Goal: Task Accomplishment & Management: Complete application form

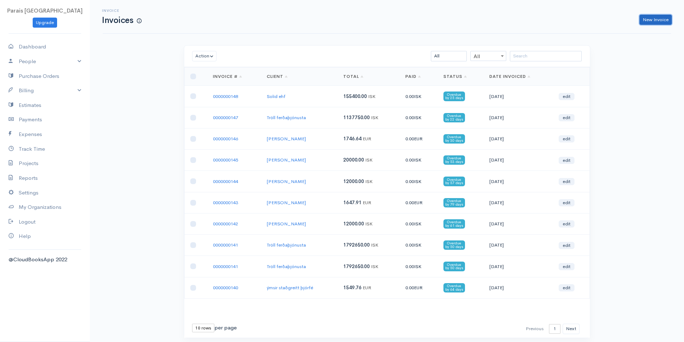
click at [666, 16] on link "New Invoice" at bounding box center [656, 20] width 32 height 10
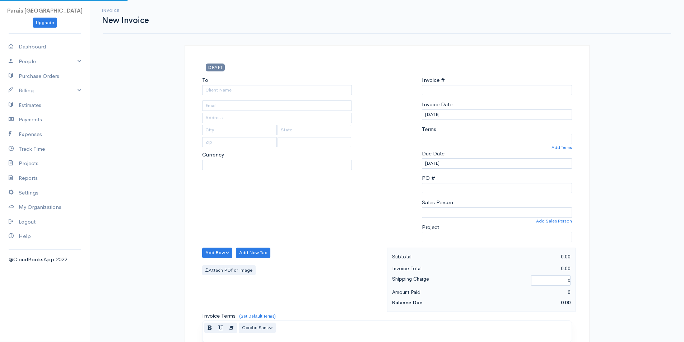
type input "0000000149"
select select "[GEOGRAPHIC_DATA]"
select select "EUR"
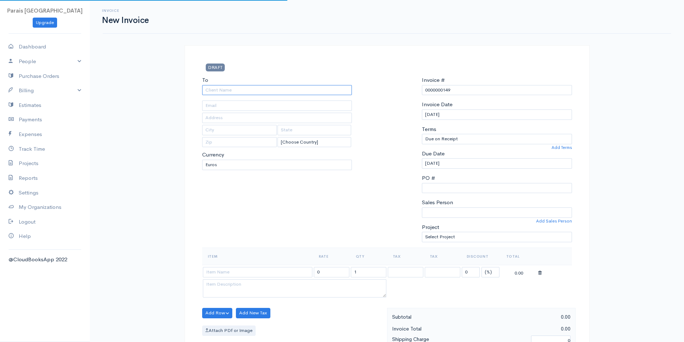
click at [239, 88] on input "To" at bounding box center [277, 90] width 150 height 10
type input "[PERSON_NAME]"
click at [235, 164] on select "U.S. Dollars Canadian Dollars British Pounds Sterling Euros Australian Dollars …" at bounding box center [277, 165] width 150 height 10
select select "ISK"
click at [202, 160] on select "U.S. Dollars Canadian Dollars British Pounds Sterling Euros Australian Dollars …" at bounding box center [277, 165] width 150 height 10
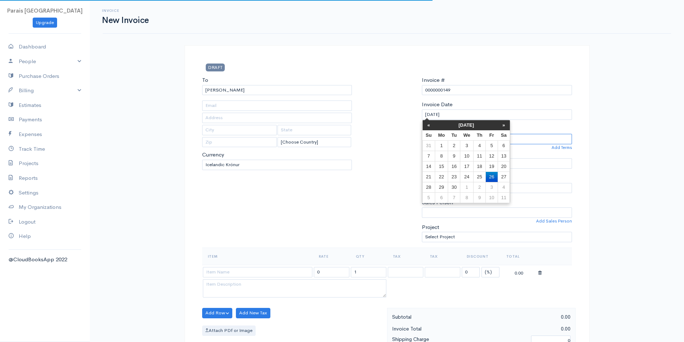
select select "0"
click at [431, 157] on td "7" at bounding box center [429, 156] width 13 height 10
type input "[DATE]"
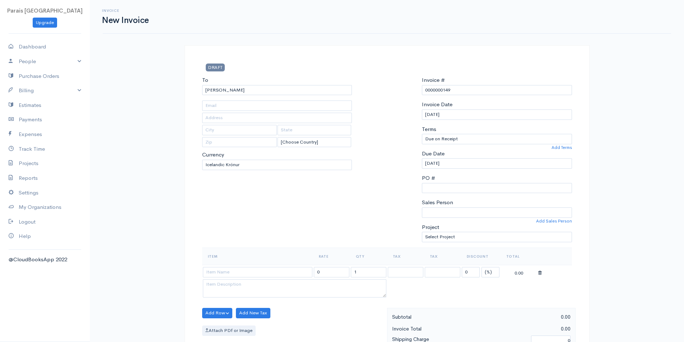
drag, startPoint x: 394, startPoint y: 135, endPoint x: 430, endPoint y: 135, distance: 35.6
click at [394, 135] on div at bounding box center [387, 162] width 63 height 172
click at [434, 211] on select "[PERSON_NAME]" at bounding box center [497, 213] width 150 height 10
select select "[PERSON_NAME]"
click at [422, 208] on select "[PERSON_NAME]" at bounding box center [497, 213] width 150 height 10
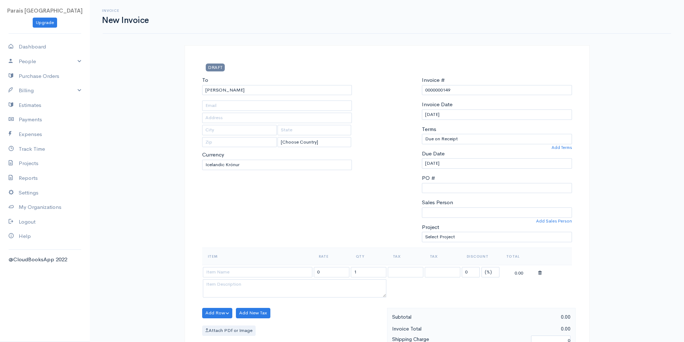
drag, startPoint x: 360, startPoint y: 206, endPoint x: 304, endPoint y: 184, distance: 60.5
click at [361, 206] on div at bounding box center [387, 162] width 63 height 172
click at [222, 268] on input at bounding box center [258, 272] width 110 height 10
type input "Laxahrogn í kavíar í gjafaöskju"
type input "10810.81081"
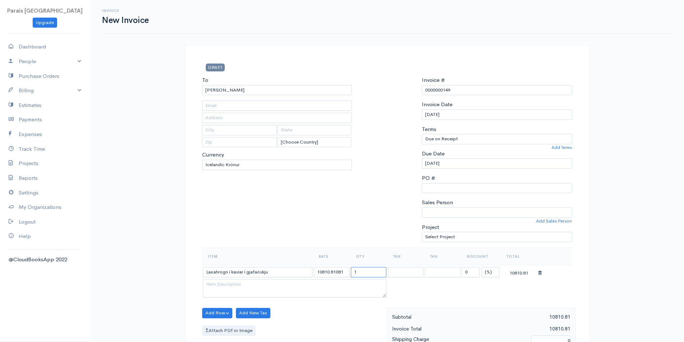
type input "2"
type input "5"
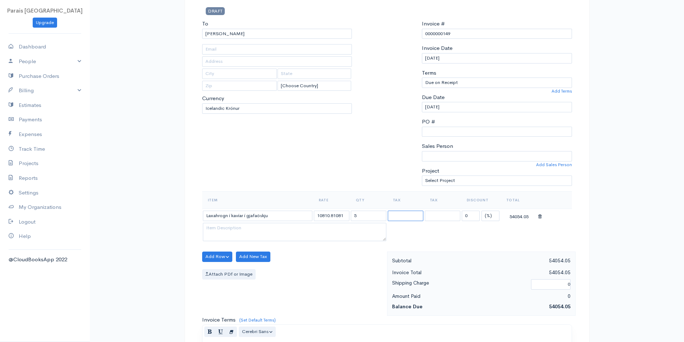
scroll to position [72, 0]
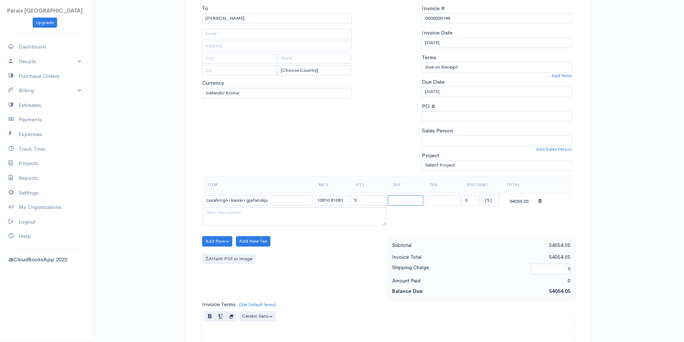
select select "11.000"
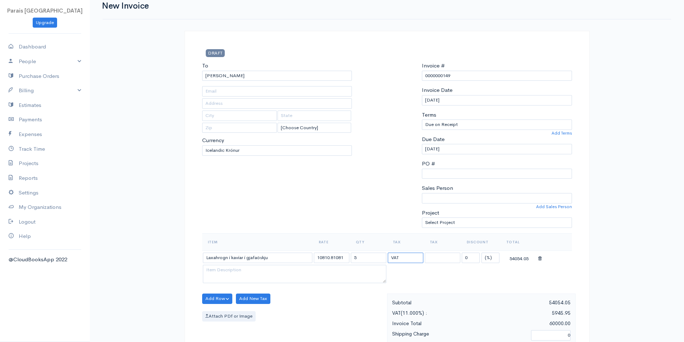
scroll to position [0, 0]
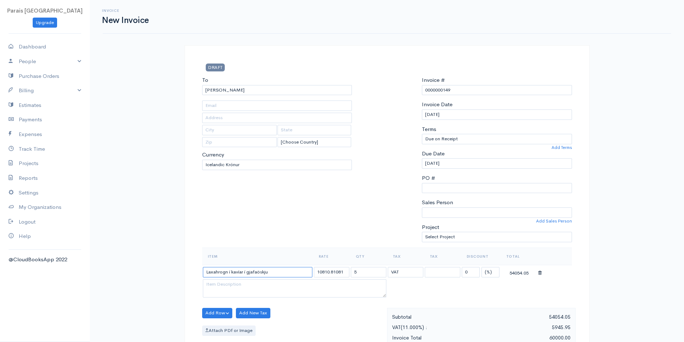
click at [231, 273] on input "Laxahrogn í kavíar í gjafaöskju" at bounding box center [258, 272] width 110 height 10
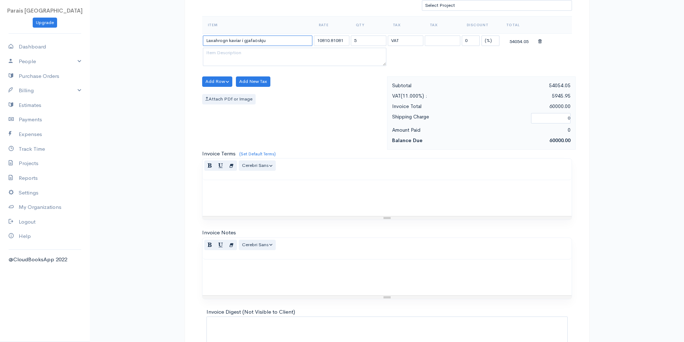
scroll to position [288, 0]
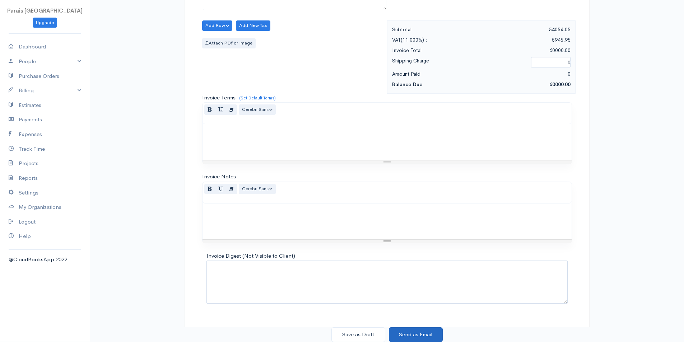
type input "Laxahrogn kavíar í gjafaöskju"
click at [416, 333] on button "Send as Email" at bounding box center [416, 335] width 54 height 15
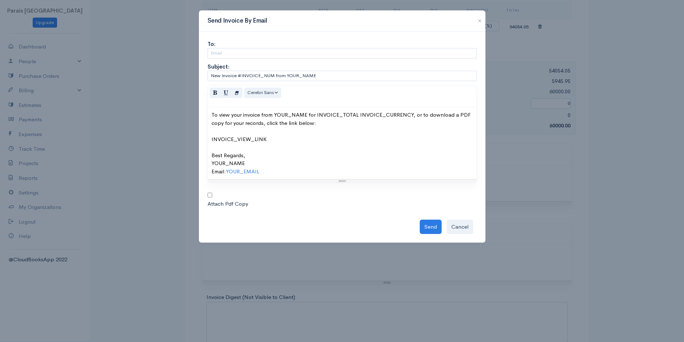
scroll to position [144, 0]
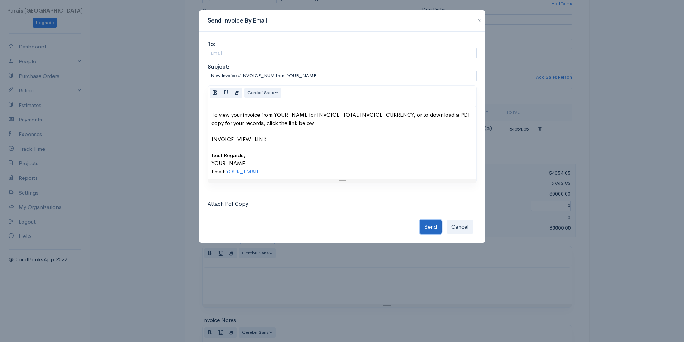
click at [429, 228] on button "Send" at bounding box center [431, 227] width 22 height 15
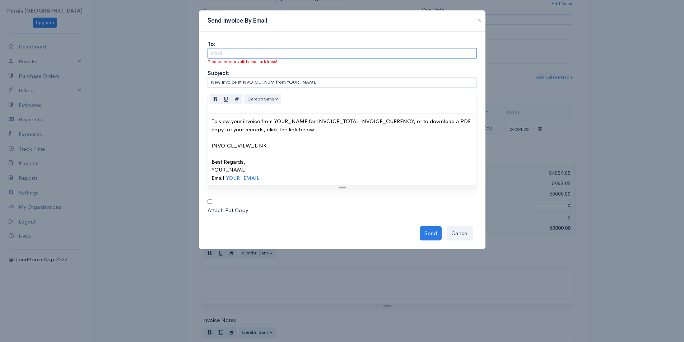
click at [228, 49] on input "text" at bounding box center [342, 53] width 269 height 10
type input "[EMAIL_ADDRESS][DOMAIN_NAME]"
click at [440, 231] on button "Send" at bounding box center [431, 233] width 22 height 15
type input "[EMAIL_ADDRESS][DOMAIN_NAME]"
click at [280, 53] on input "[EMAIL_ADDRESS][DOMAIN_NAME]" at bounding box center [342, 53] width 269 height 10
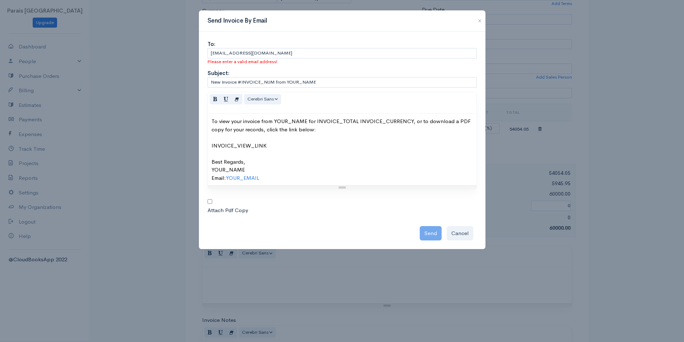
click at [425, 230] on div "Send Cancel" at bounding box center [342, 232] width 269 height 18
drag, startPoint x: 294, startPoint y: 53, endPoint x: 0, endPoint y: 26, distance: 295.5
click at [33, 28] on div "Send Invoice By Email To: [EMAIL_ADDRESS][DOMAIN_NAME] Please enter a valid ema…" at bounding box center [342, 171] width 684 height 342
type input "[EMAIL_ADDRESS][DOMAIN_NAME]"
click at [420, 235] on div "Send Cancel" at bounding box center [342, 232] width 269 height 18
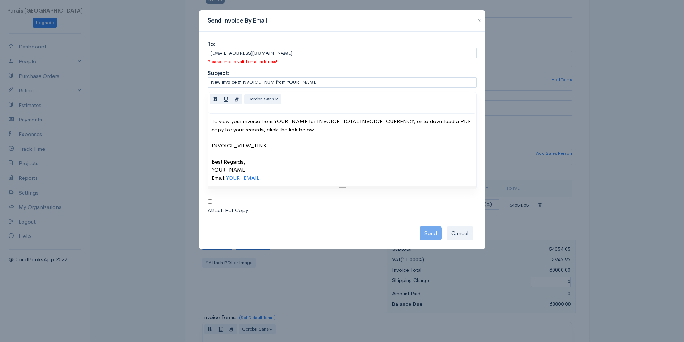
scroll to position [0, 0]
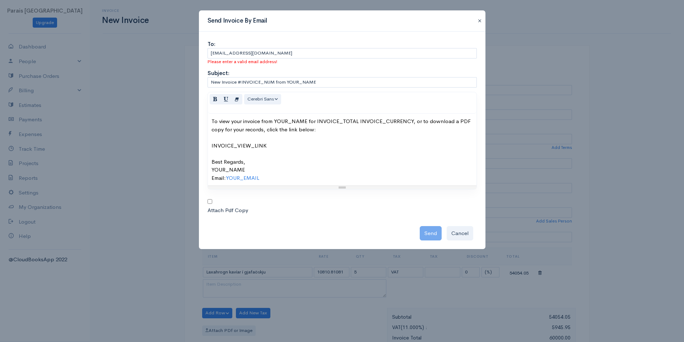
click at [482, 23] on button "button" at bounding box center [479, 21] width 11 height 9
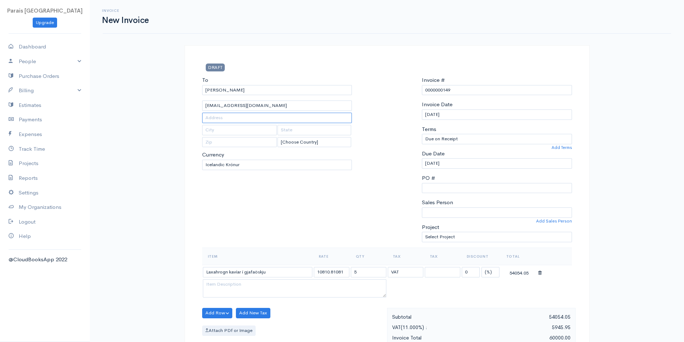
click at [230, 116] on input "text" at bounding box center [277, 118] width 150 height 10
drag, startPoint x: 260, startPoint y: 105, endPoint x: 99, endPoint y: 83, distance: 162.0
click at [109, 88] on div "Invoice New Invoice DRAFT To [PERSON_NAME] [EMAIL_ADDRESS][DOMAIN_NAME] [Choose…" at bounding box center [387, 315] width 595 height 630
type input "[EMAIL_ADDRESS][DOMAIN_NAME]"
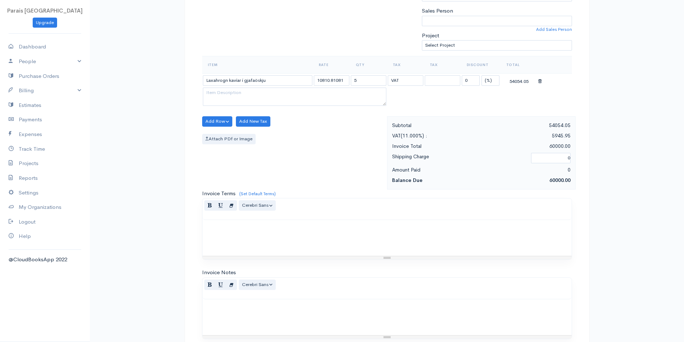
scroll to position [288, 0]
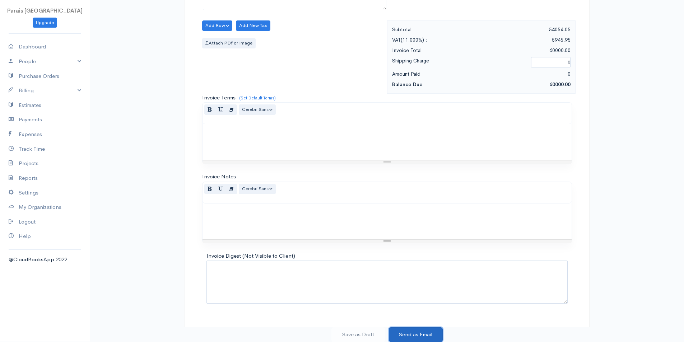
click at [418, 334] on button "Send as Email" at bounding box center [416, 335] width 54 height 15
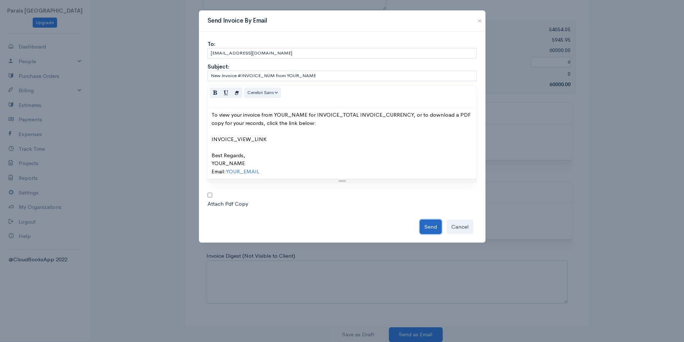
click at [434, 225] on button "Send" at bounding box center [431, 227] width 22 height 15
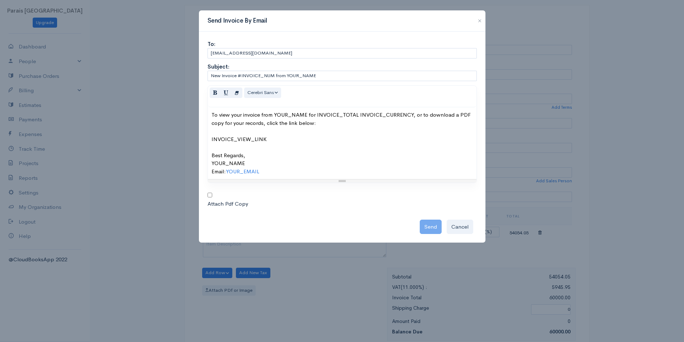
scroll to position [0, 0]
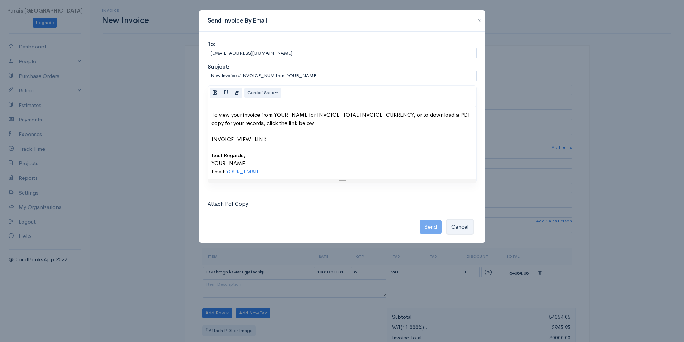
click at [468, 227] on button "Cancel" at bounding box center [460, 227] width 27 height 15
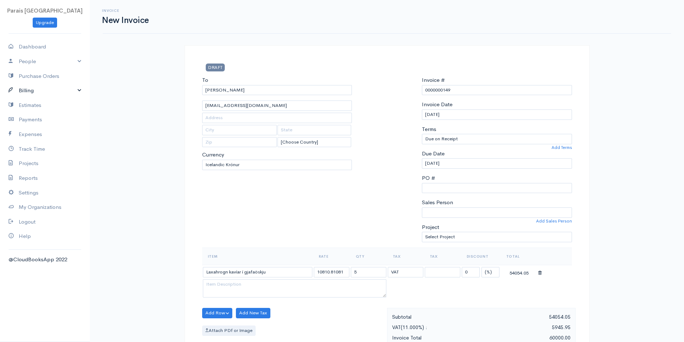
click at [27, 90] on link "Billing" at bounding box center [45, 90] width 90 height 15
click at [30, 104] on link "Invoice" at bounding box center [45, 104] width 90 height 13
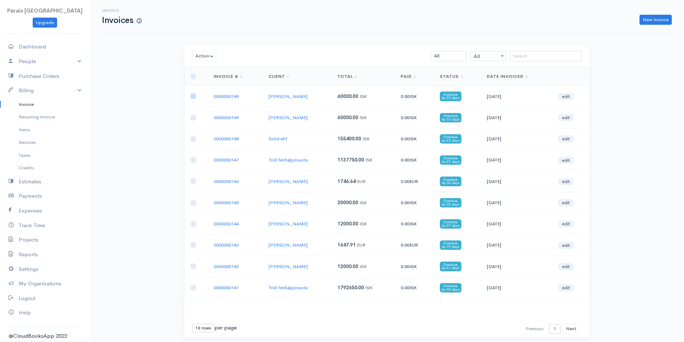
click at [194, 96] on input "checkbox" at bounding box center [193, 96] width 6 height 6
checkbox input "true"
click at [211, 55] on button "Action" at bounding box center [204, 56] width 25 height 10
click at [213, 82] on link "Delete" at bounding box center [221, 83] width 57 height 13
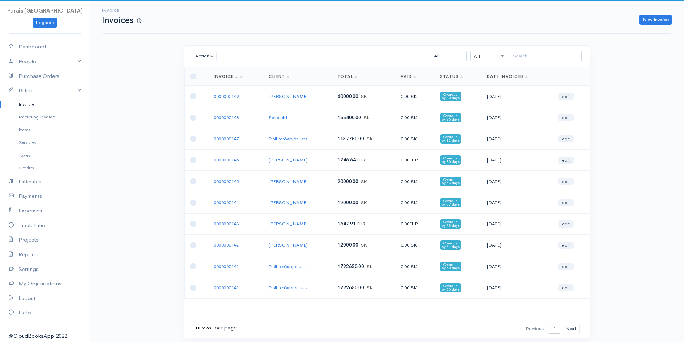
click at [154, 104] on div "Invoice Invoices New Invoice Action Archive Delete Download PDF Send [PERSON_NA…" at bounding box center [387, 182] width 595 height 365
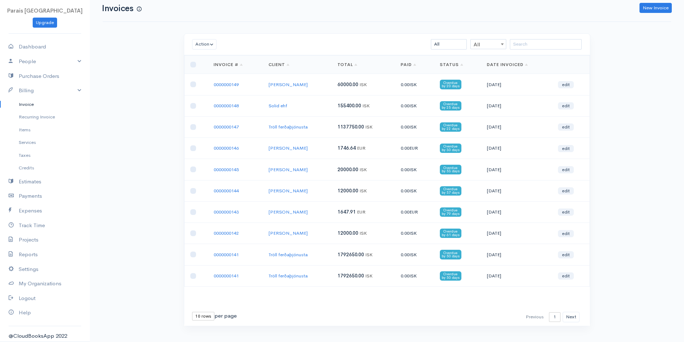
scroll to position [23, 0]
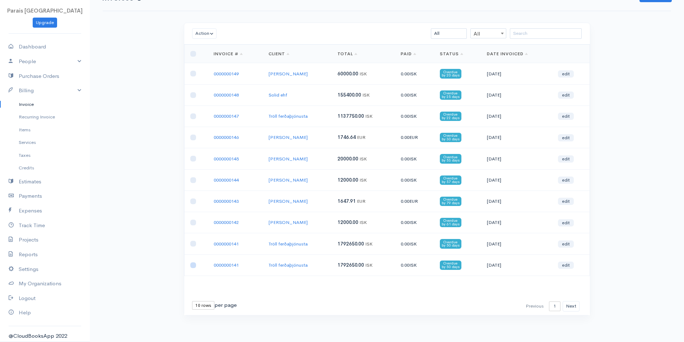
click at [191, 267] on input "checkbox" at bounding box center [193, 266] width 6 height 6
checkbox input "true"
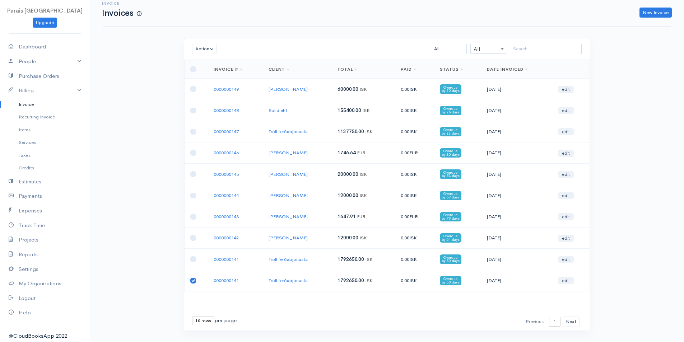
scroll to position [0, 0]
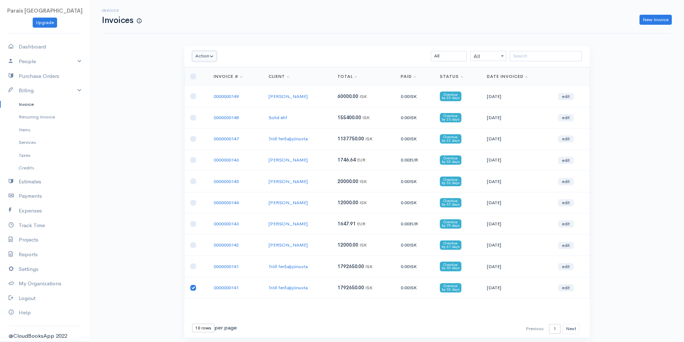
click at [204, 57] on button "Action" at bounding box center [204, 56] width 25 height 10
click at [216, 83] on link "Delete" at bounding box center [221, 83] width 57 height 13
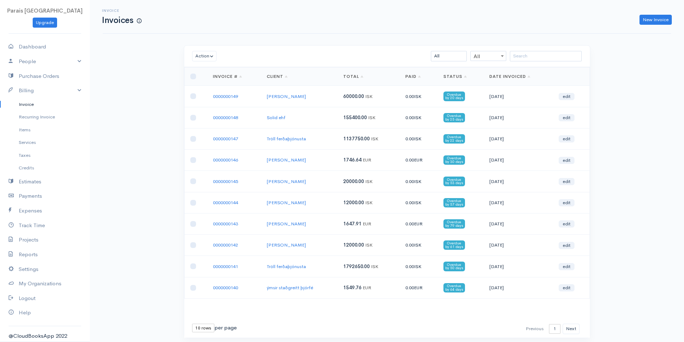
click at [652, 103] on div "Invoice Invoices New Invoice Action Archive Delete Download PDF Send [PERSON_NA…" at bounding box center [387, 182] width 595 height 365
click at [672, 19] on div "New Invoice" at bounding box center [410, 20] width 531 height 10
click at [133, 105] on div "Invoice Invoices New Invoice Action Archive Delete Download PDF Send [PERSON_NA…" at bounding box center [387, 182] width 595 height 365
click at [658, 18] on link "New Invoice" at bounding box center [656, 20] width 32 height 10
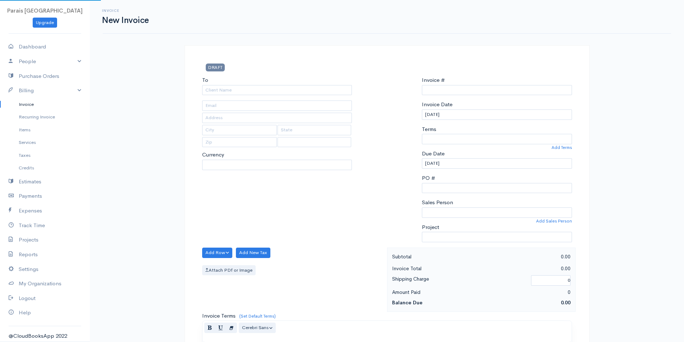
type input "0000000150"
select select "[GEOGRAPHIC_DATA]"
select select "EUR"
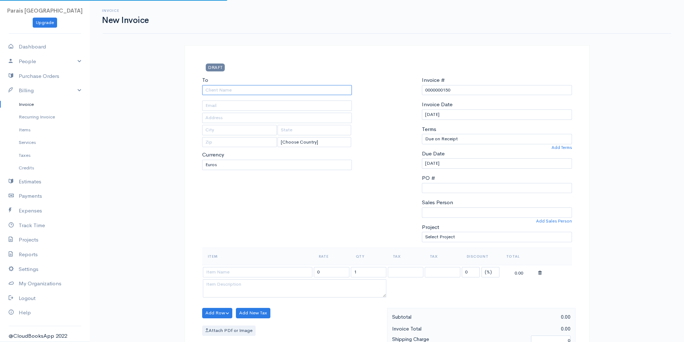
click at [245, 86] on input "To" at bounding box center [277, 90] width 150 height 10
type input "ýmsir staðgreitt þjórfé"
type input "[EMAIL_ADDRESS][DOMAIN_NAME]"
type input "Hraunbrún 25"
type input "Rvk"
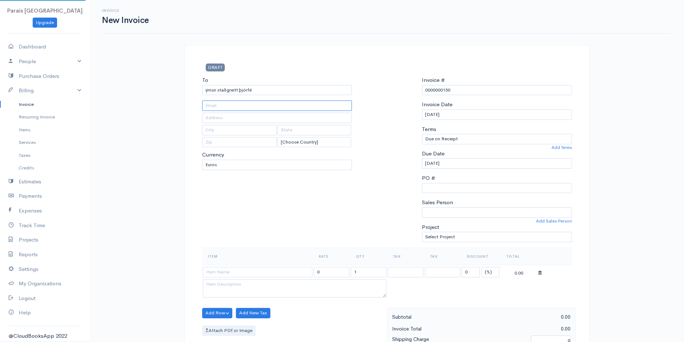
type input "109"
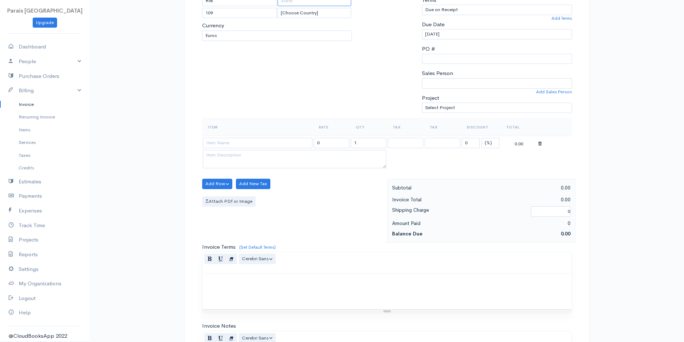
scroll to position [144, 0]
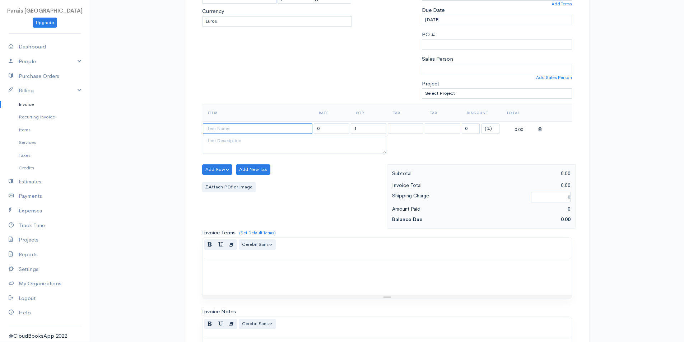
click at [246, 128] on input at bounding box center [258, 129] width 110 height 10
type input "Þjórfé í ágúst, [PERSON_NAME] hópur, [GEOGRAPHIC_DATA]"
type input "761.26126"
select select "11.000"
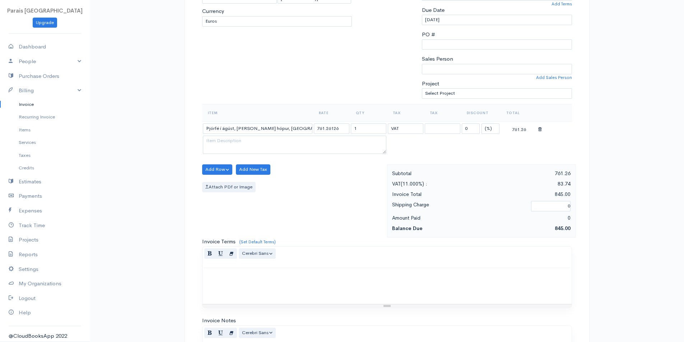
click at [620, 176] on div "Invoice New Invoice DRAFT To ýmsir staðgreitt þjórfé [EMAIL_ADDRESS][DOMAIN_NAM…" at bounding box center [387, 171] width 595 height 630
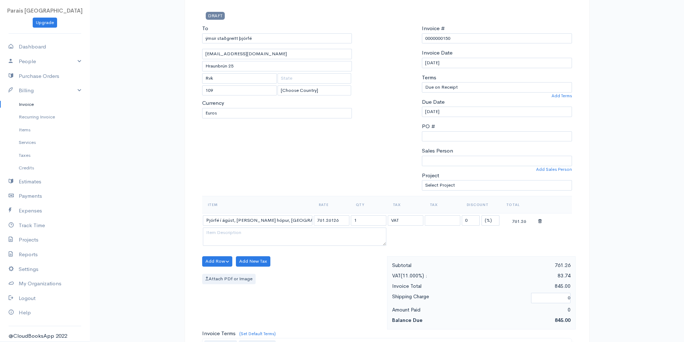
scroll to position [0, 0]
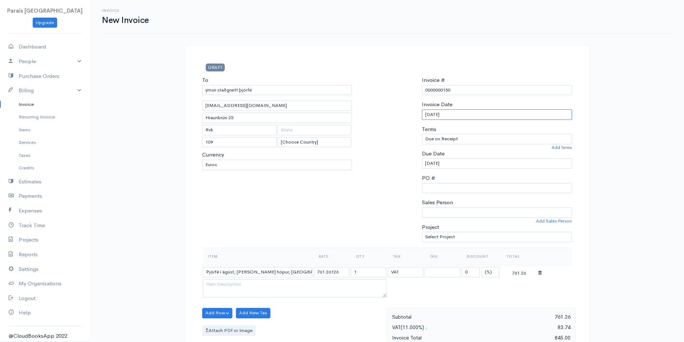
click at [446, 112] on input "[DATE]" at bounding box center [497, 115] width 150 height 10
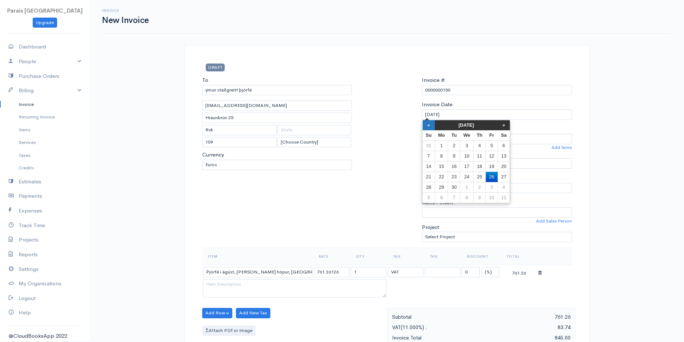
click at [428, 126] on th "«" at bounding box center [429, 125] width 13 height 10
click at [478, 188] on td "28" at bounding box center [480, 187] width 12 height 10
type input "[DATE]"
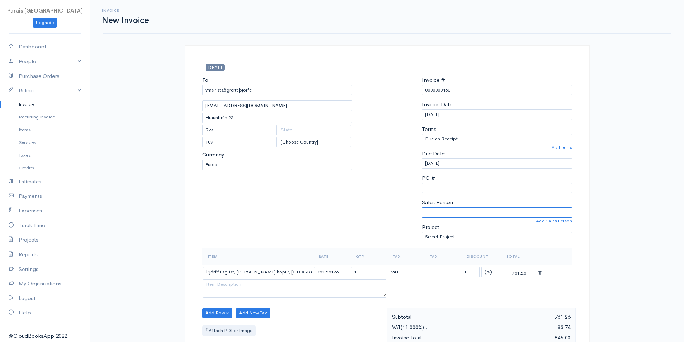
click at [454, 213] on select "[PERSON_NAME]" at bounding box center [497, 213] width 150 height 10
select select "[PERSON_NAME]"
click at [422, 208] on select "[PERSON_NAME]" at bounding box center [497, 213] width 150 height 10
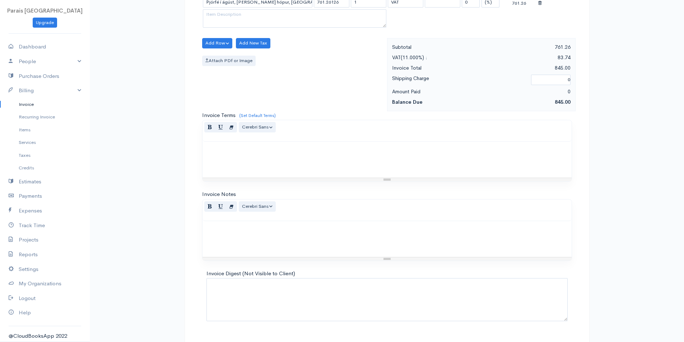
scroll to position [288, 0]
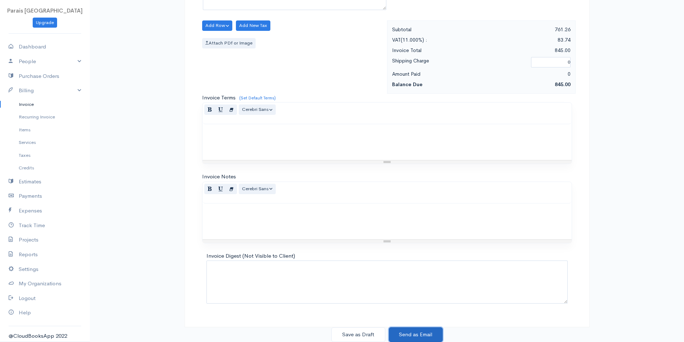
click at [406, 331] on button "Send as Email" at bounding box center [416, 335] width 54 height 15
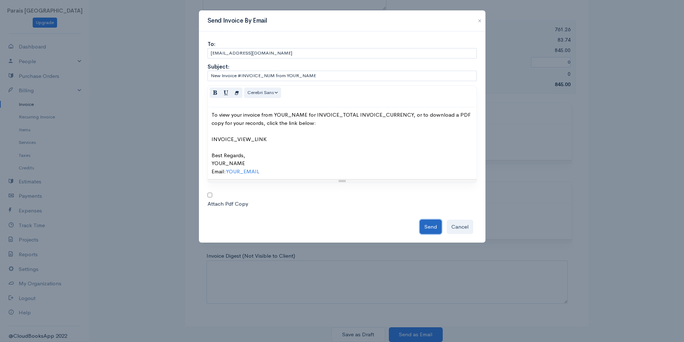
click at [427, 230] on button "Send" at bounding box center [431, 227] width 22 height 15
click at [465, 224] on button "Cancel" at bounding box center [460, 227] width 27 height 15
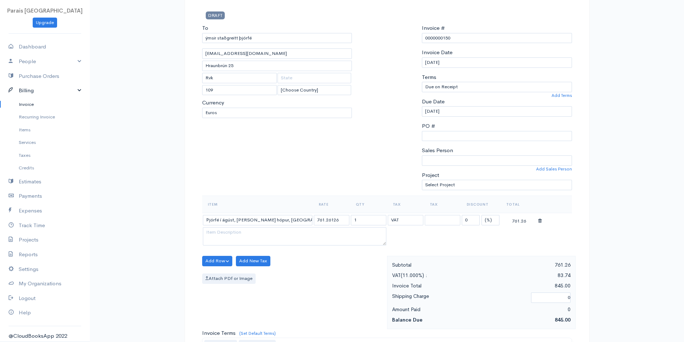
scroll to position [0, 0]
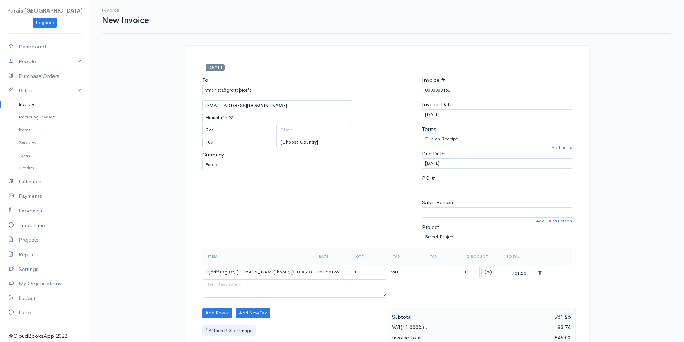
click at [29, 106] on link "Invoice" at bounding box center [45, 104] width 90 height 13
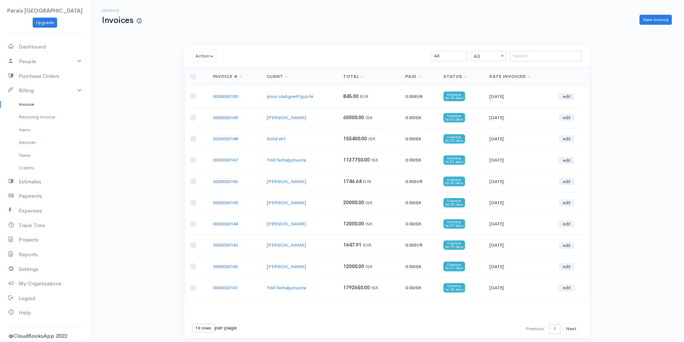
click at [126, 109] on div "Invoice Invoices New Invoice Action Archive Delete Download PDF Send [PERSON_NA…" at bounding box center [387, 182] width 595 height 365
click at [620, 99] on div "Invoice Invoices New Invoice Action Archive Delete Download PDF Send [PERSON_NA…" at bounding box center [387, 182] width 595 height 365
